Goal: Task Accomplishment & Management: Manage account settings

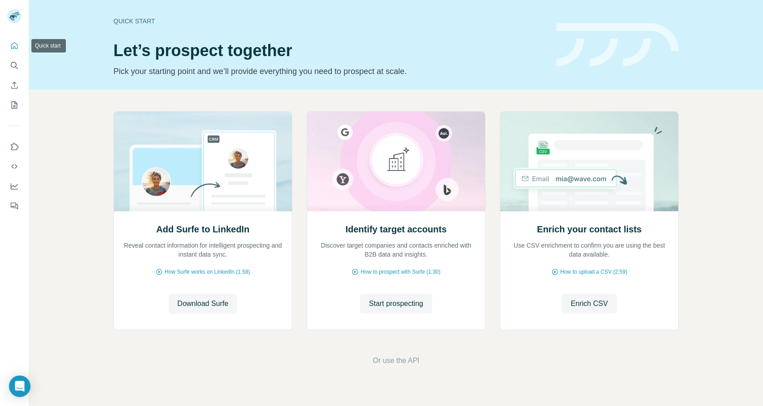
click at [15, 47] on icon "Quick start" at bounding box center [14, 45] width 7 height 7
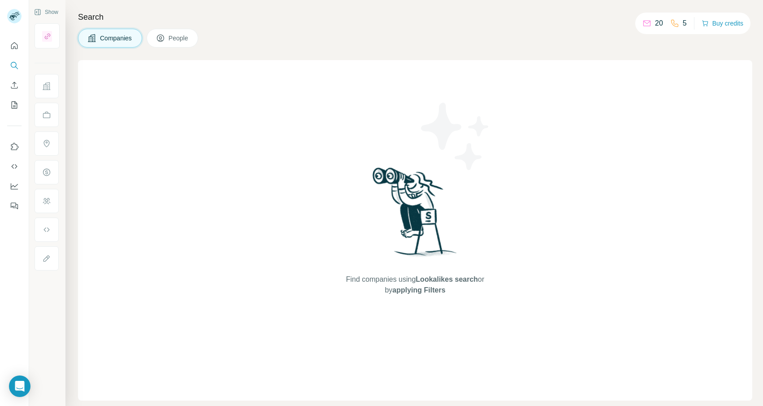
click at [653, 26] on div "20" at bounding box center [653, 23] width 21 height 11
click at [680, 23] on div "5" at bounding box center [679, 23] width 17 height 11
click at [12, 48] on icon "Quick start" at bounding box center [14, 45] width 9 height 9
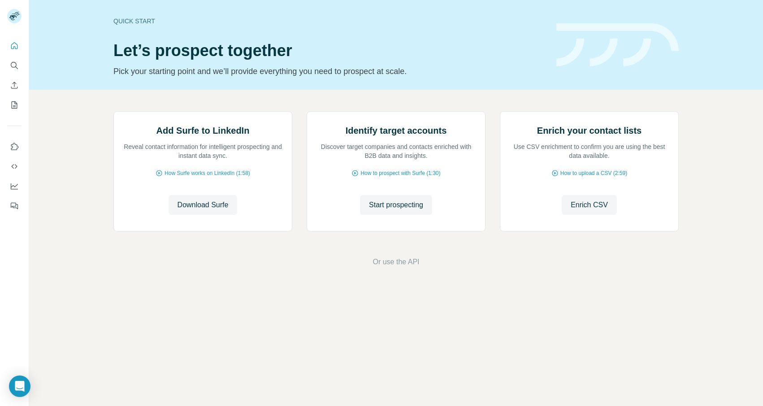
click at [67, 289] on div "Add Surfe to LinkedIn Reveal contact information for intelligent prospecting an…" at bounding box center [396, 189] width 734 height 199
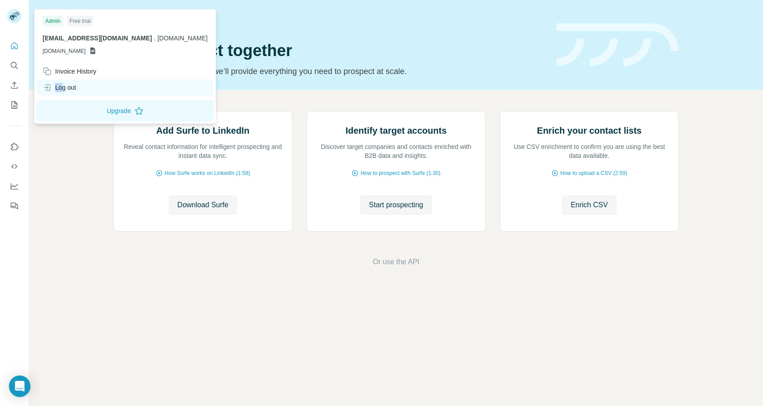
click at [61, 83] on div "Log out" at bounding box center [60, 87] width 34 height 9
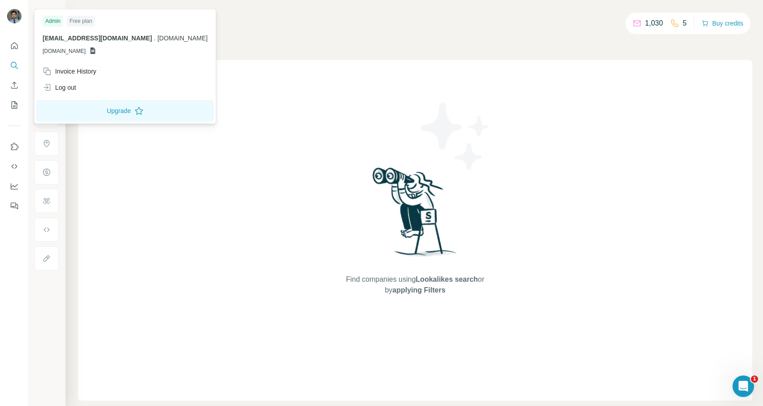
click at [13, 14] on img at bounding box center [14, 16] width 14 height 14
click at [60, 70] on div "Invoice History" at bounding box center [70, 71] width 54 height 9
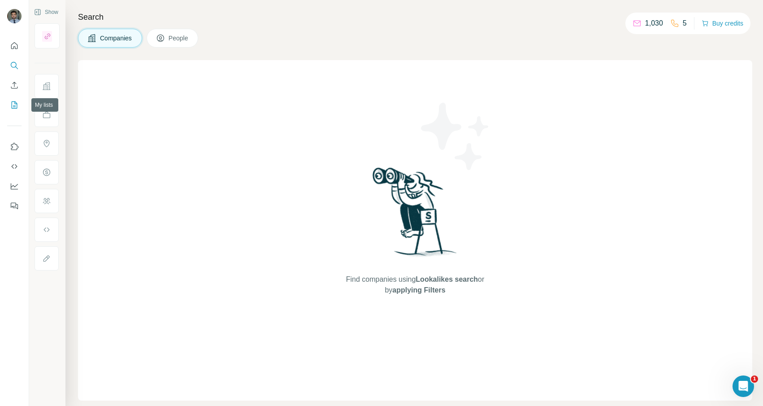
click at [15, 104] on icon "My lists" at bounding box center [14, 104] width 9 height 9
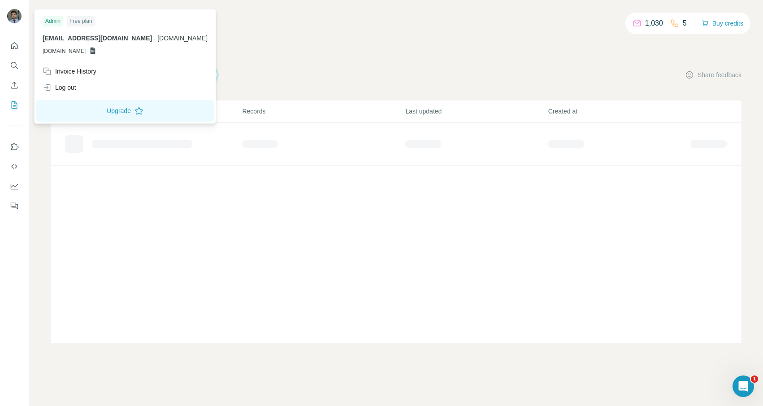
click at [15, 19] on img at bounding box center [14, 16] width 14 height 14
click at [80, 20] on div "Free plan" at bounding box center [81, 21] width 28 height 11
click at [475, 76] on div "My lists Companies People Share feedback" at bounding box center [396, 74] width 691 height 19
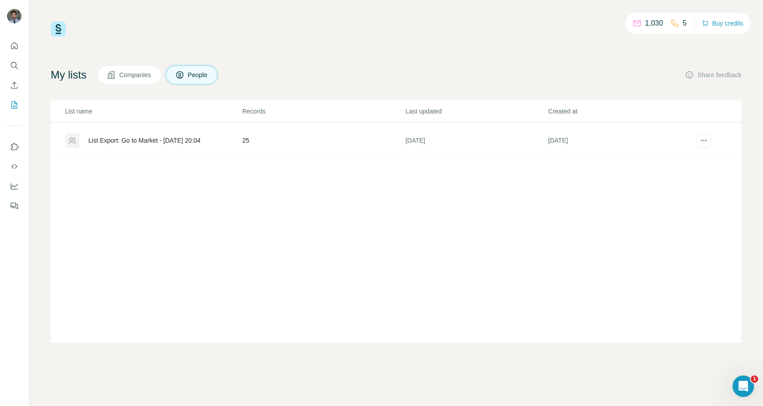
click at [608, 65] on div "1,030 5 Buy credits My lists Companies People Share feedback List name Records …" at bounding box center [396, 182] width 691 height 321
click at [152, 140] on div "List Export: Go to Market - 14/07/2025 20:04" at bounding box center [144, 140] width 112 height 9
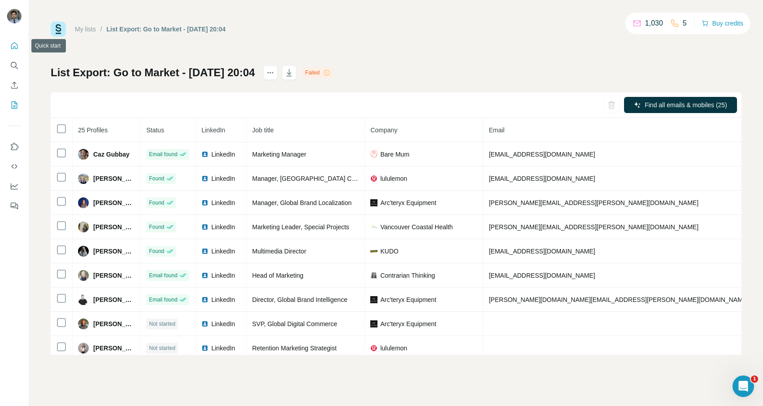
click at [15, 48] on icon "Quick start" at bounding box center [14, 45] width 7 height 7
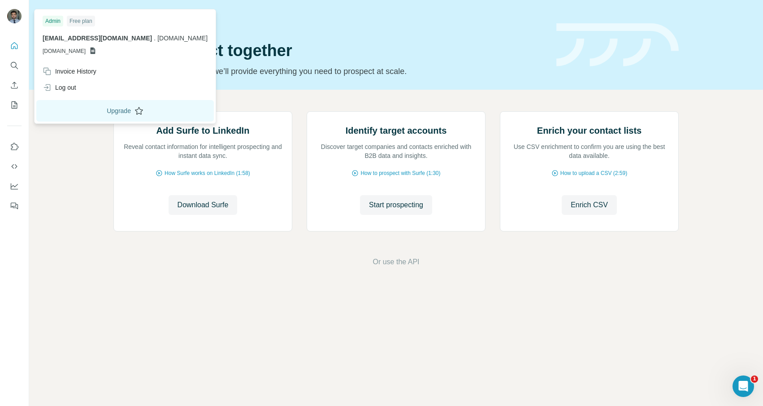
click at [85, 107] on button "Upgrade" at bounding box center [125, 111] width 178 height 22
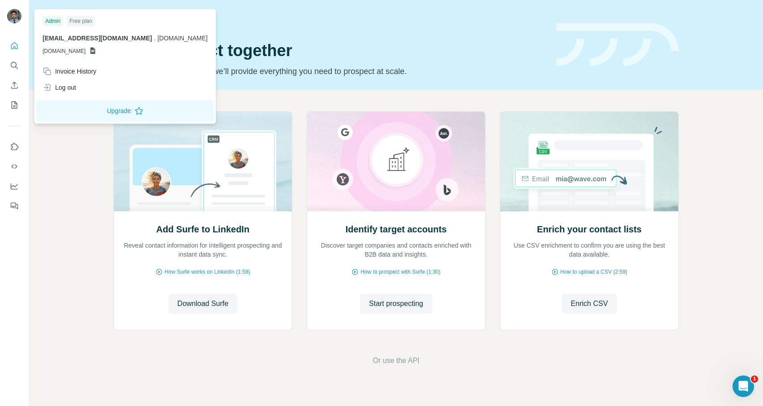
click at [52, 20] on div "Admin" at bounding box center [53, 21] width 21 height 11
click at [71, 73] on div "Invoice History" at bounding box center [70, 71] width 54 height 9
